Goal: Find specific page/section: Find specific page/section

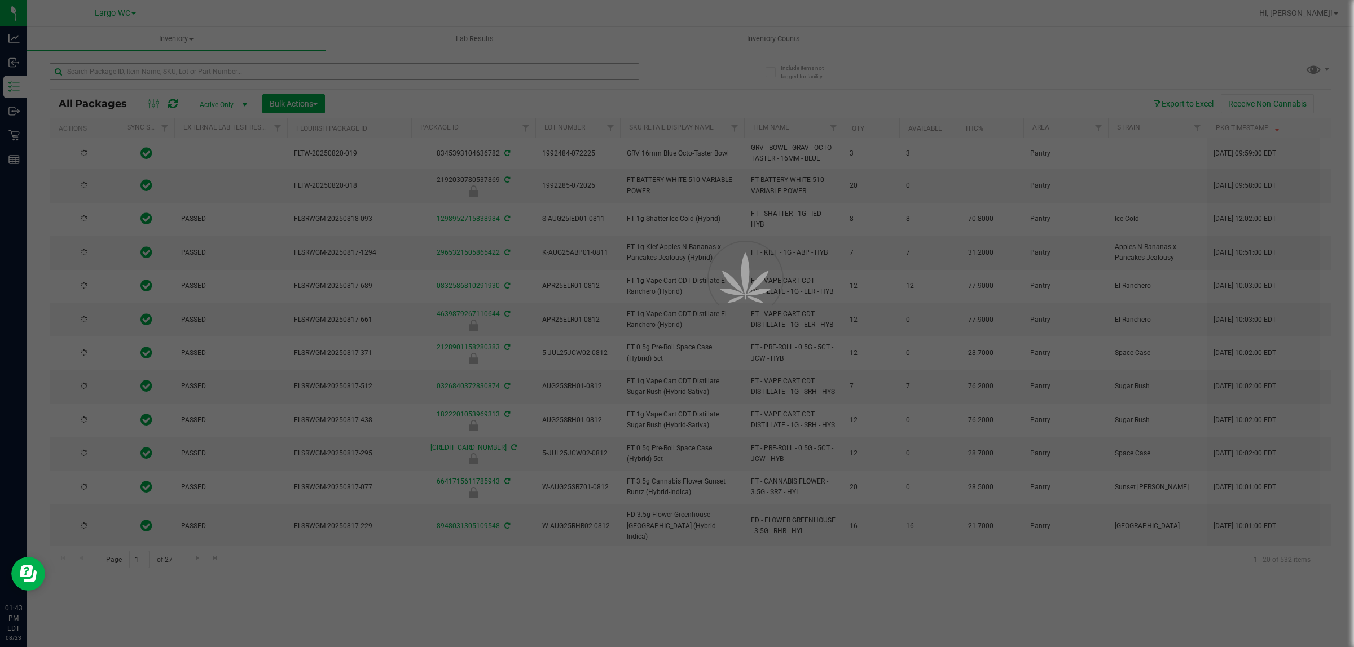
click at [280, 71] on div at bounding box center [677, 323] width 1354 height 647
click at [280, 69] on input "text" at bounding box center [344, 71] width 589 height 17
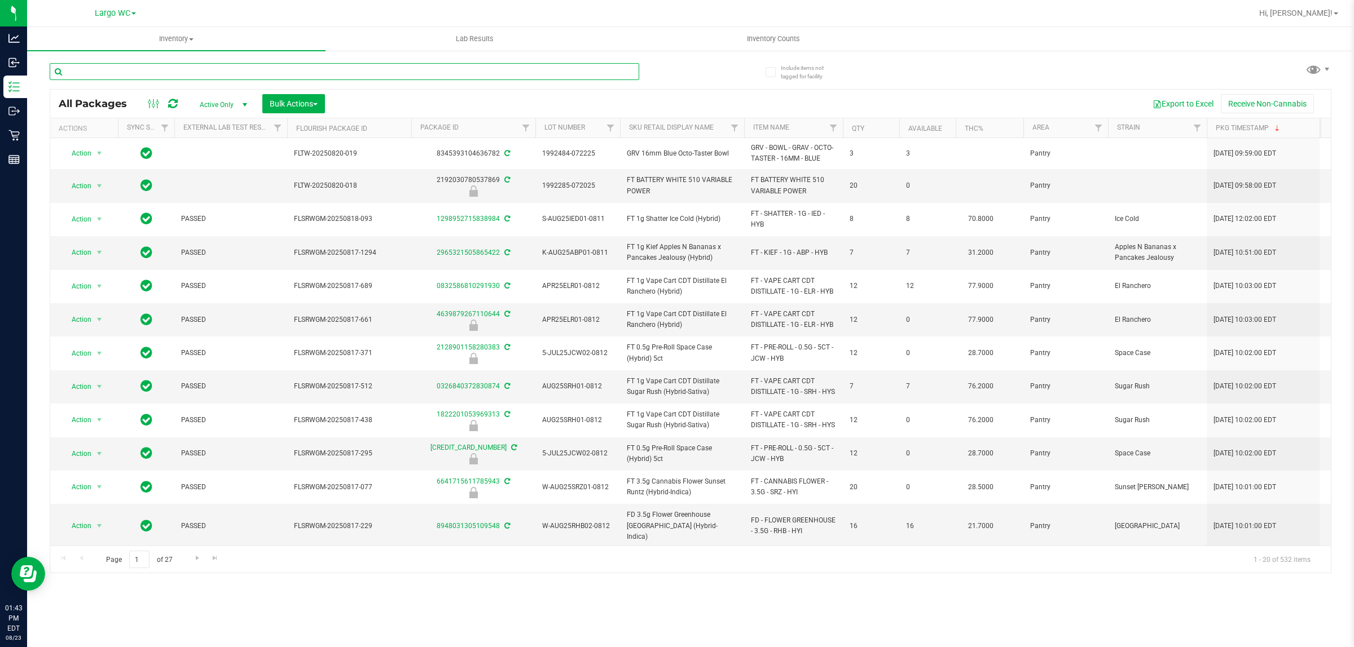
click at [280, 69] on input "text" at bounding box center [344, 71] width 589 height 17
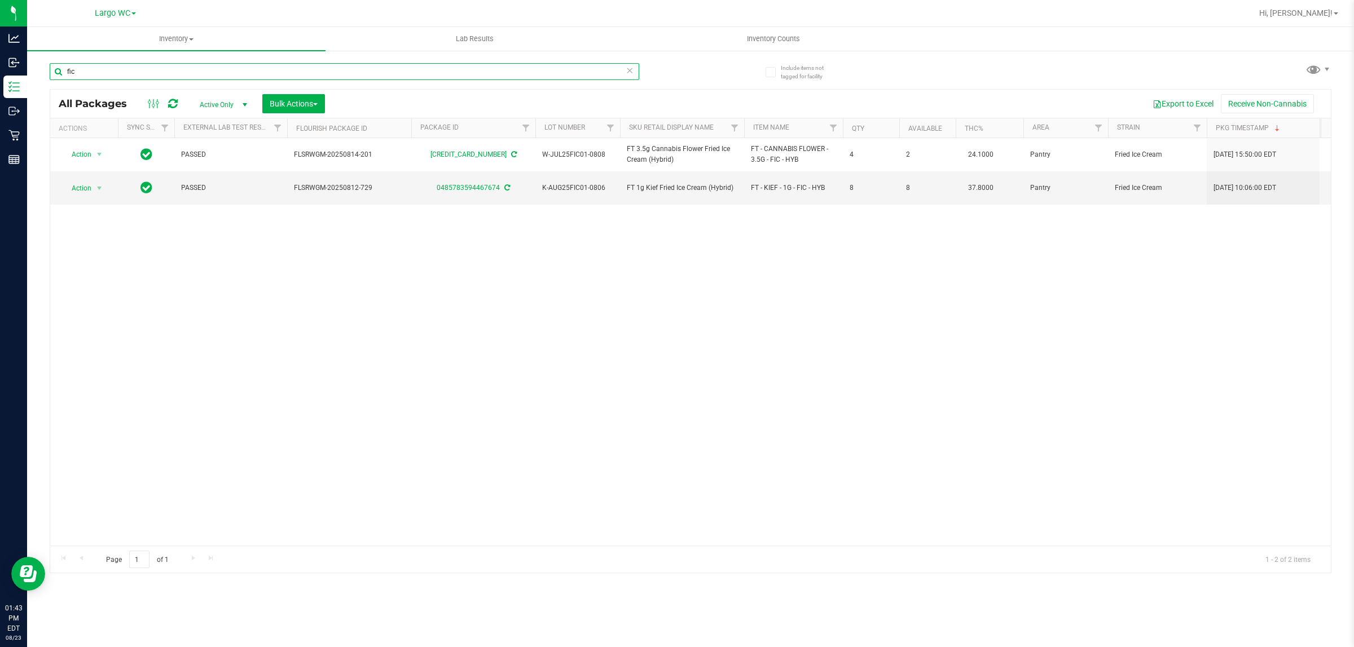
type input "fic"
